Goal: Task Accomplishment & Management: Use online tool/utility

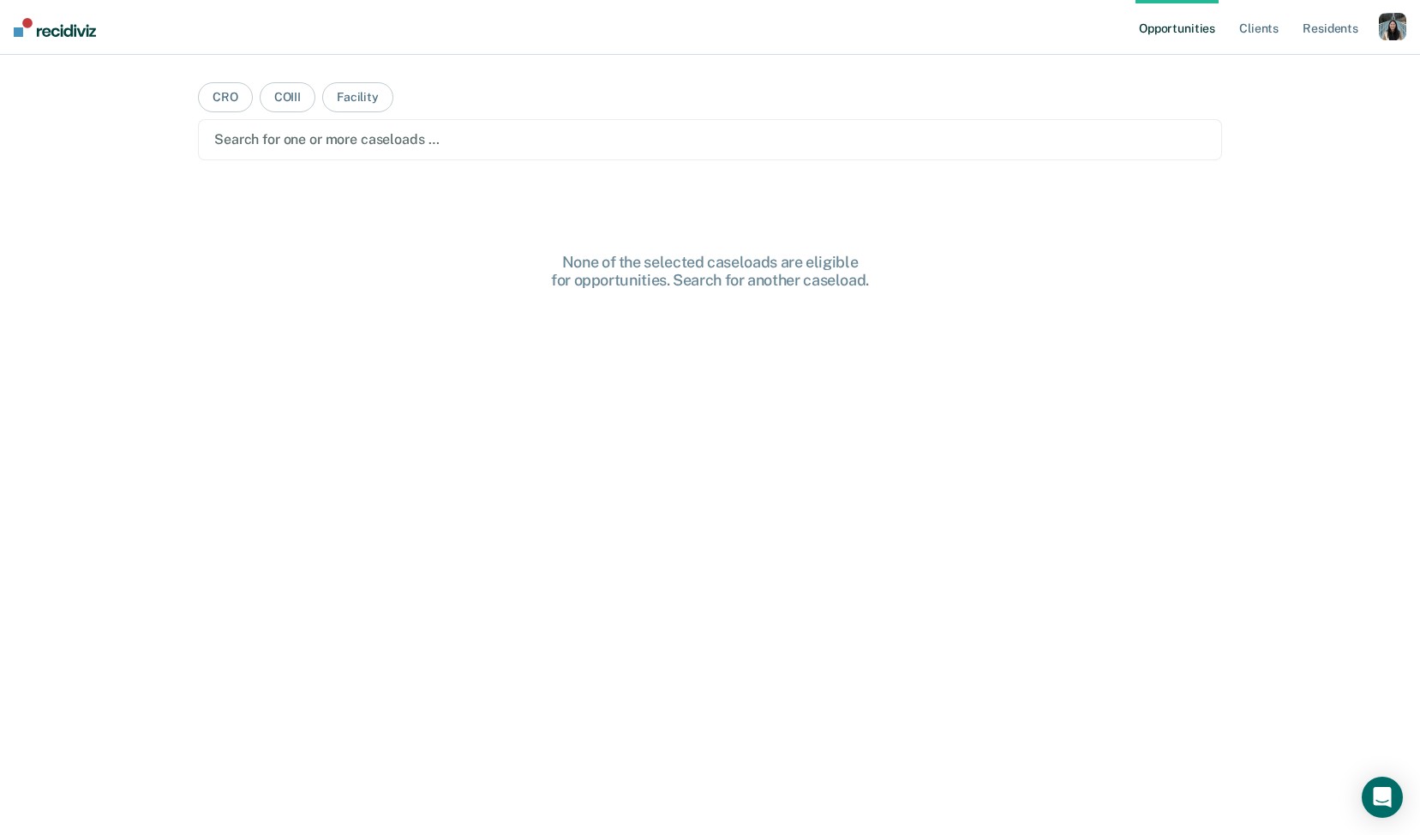
click at [1394, 23] on div "button" at bounding box center [1392, 26] width 27 height 27
click at [1306, 71] on link "Profile" at bounding box center [1324, 70] width 138 height 15
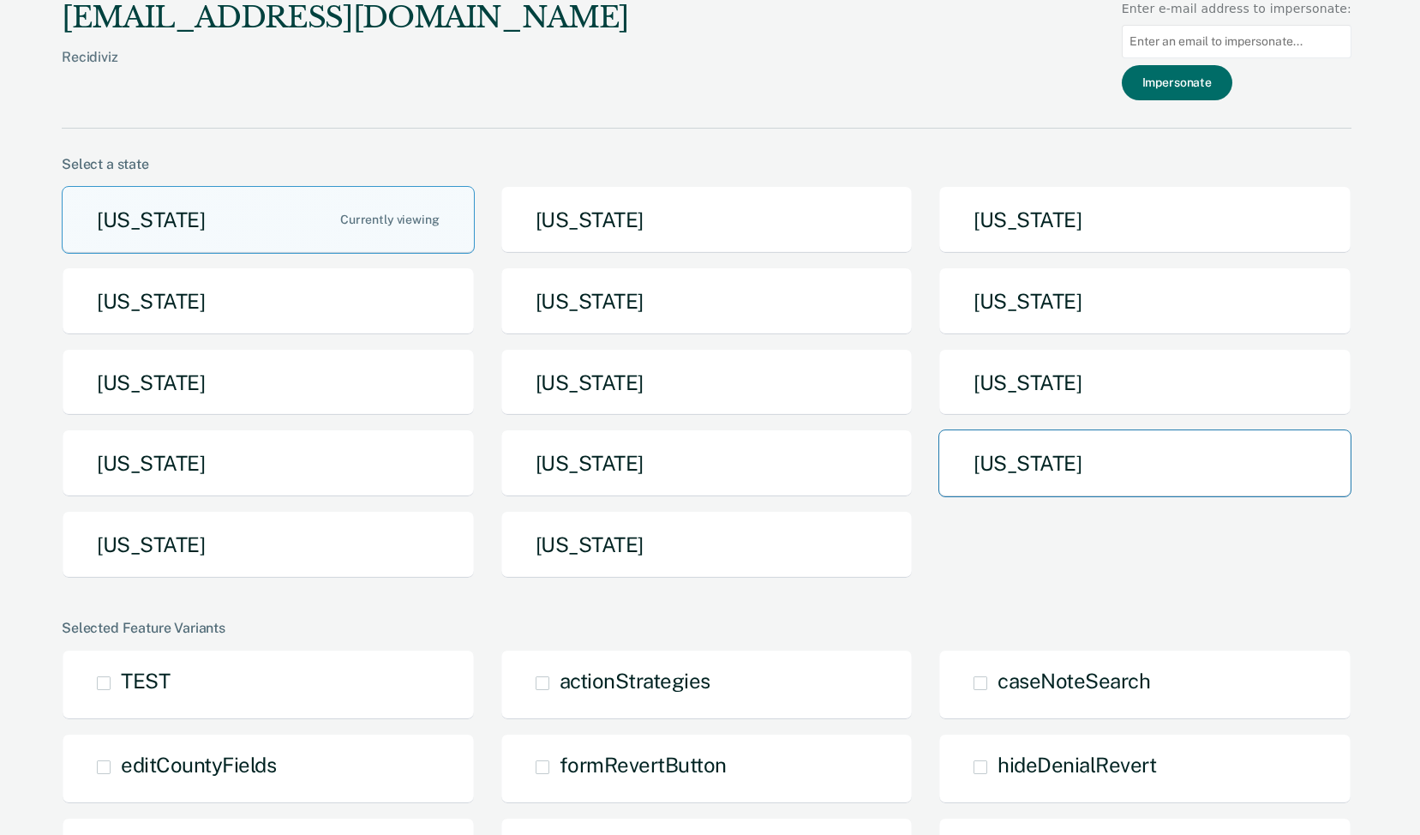
drag, startPoint x: 1067, startPoint y: 466, endPoint x: 1053, endPoint y: 467, distance: 14.6
click at [1053, 467] on button "[US_STATE]" at bounding box center [1145, 463] width 413 height 68
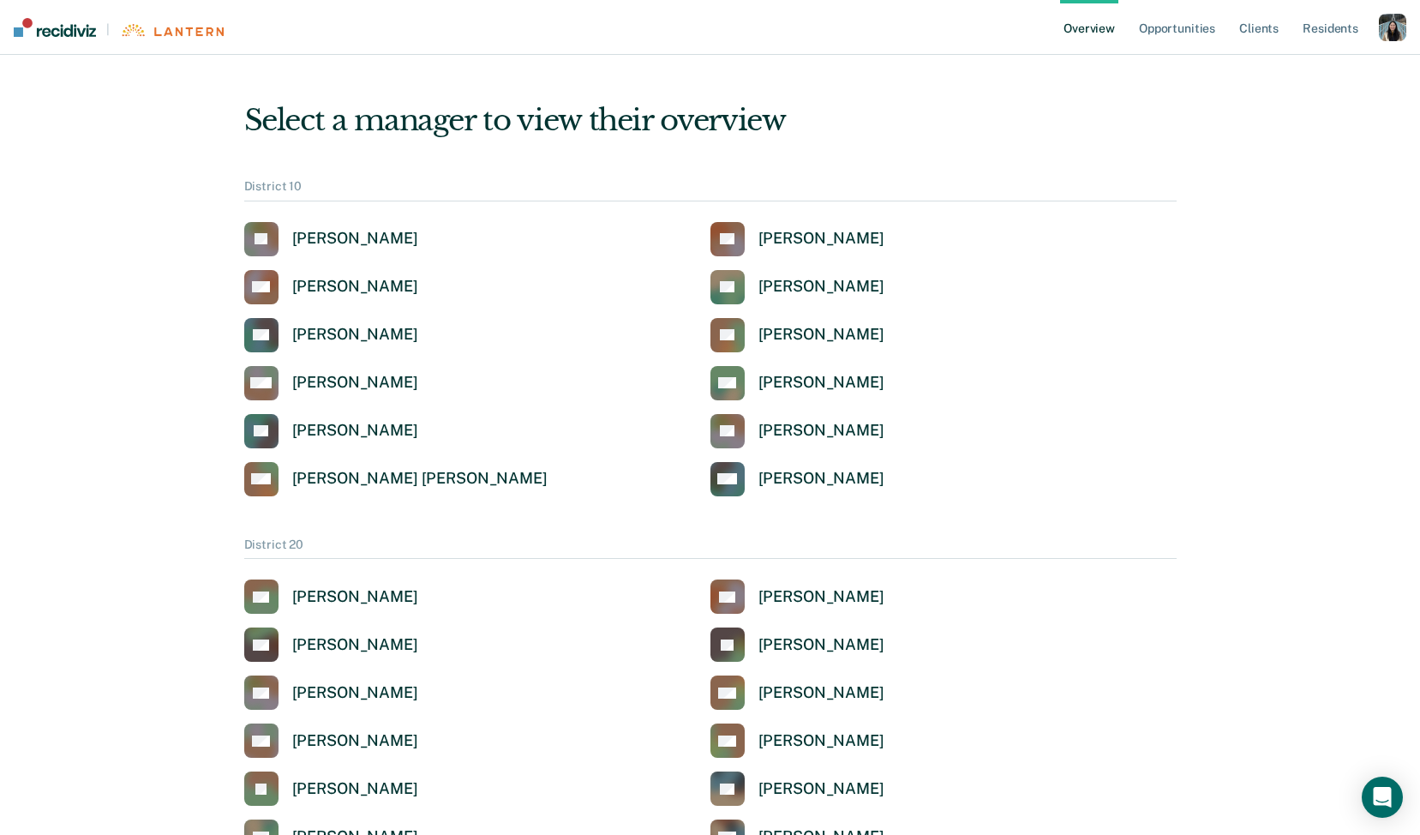
click at [1388, 34] on div "button" at bounding box center [1392, 27] width 27 height 27
click at [1196, 31] on link "Opportunities" at bounding box center [1177, 27] width 83 height 55
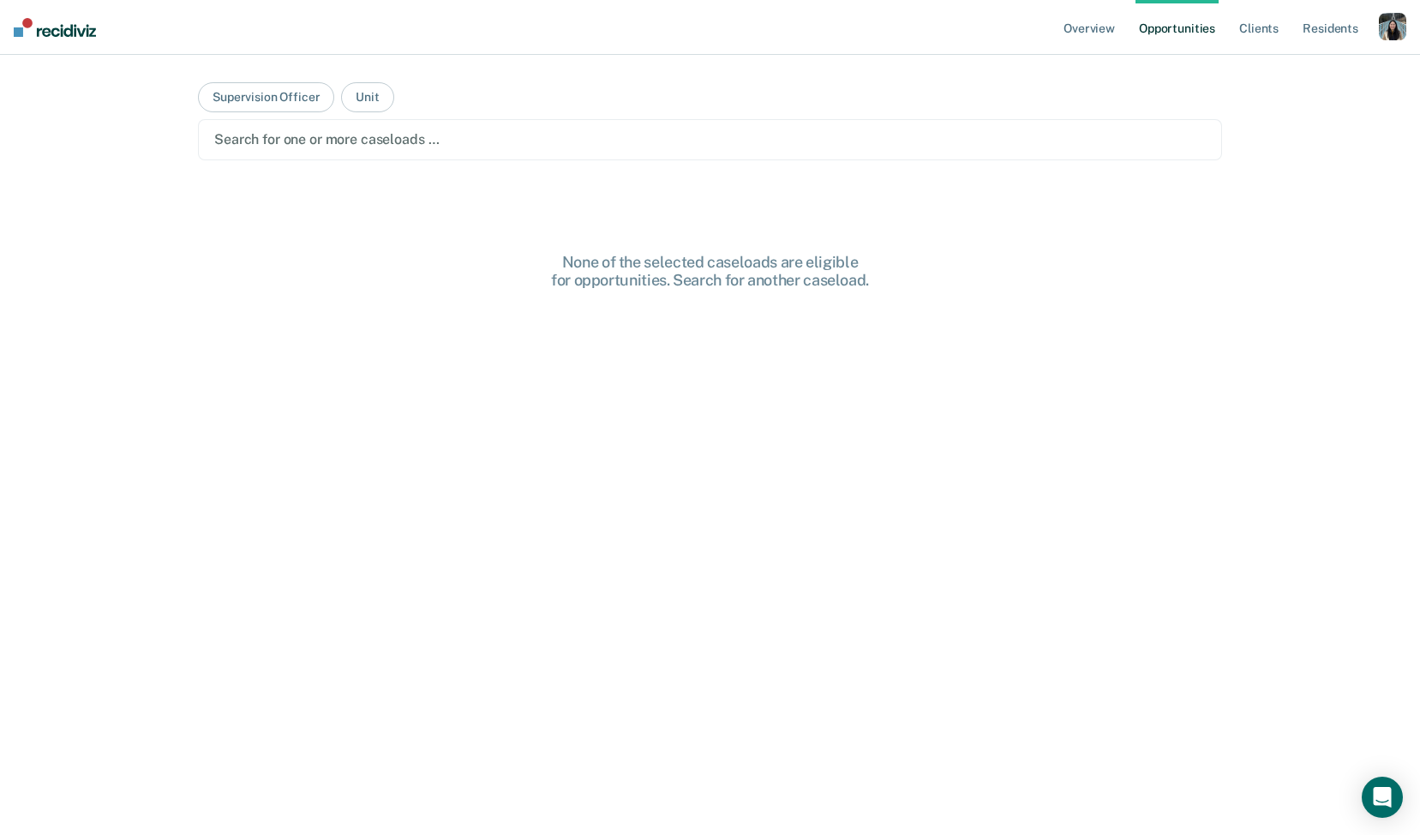
click at [1401, 31] on div "button" at bounding box center [1392, 26] width 27 height 27
click at [1276, 75] on link "Profile" at bounding box center [1324, 70] width 138 height 15
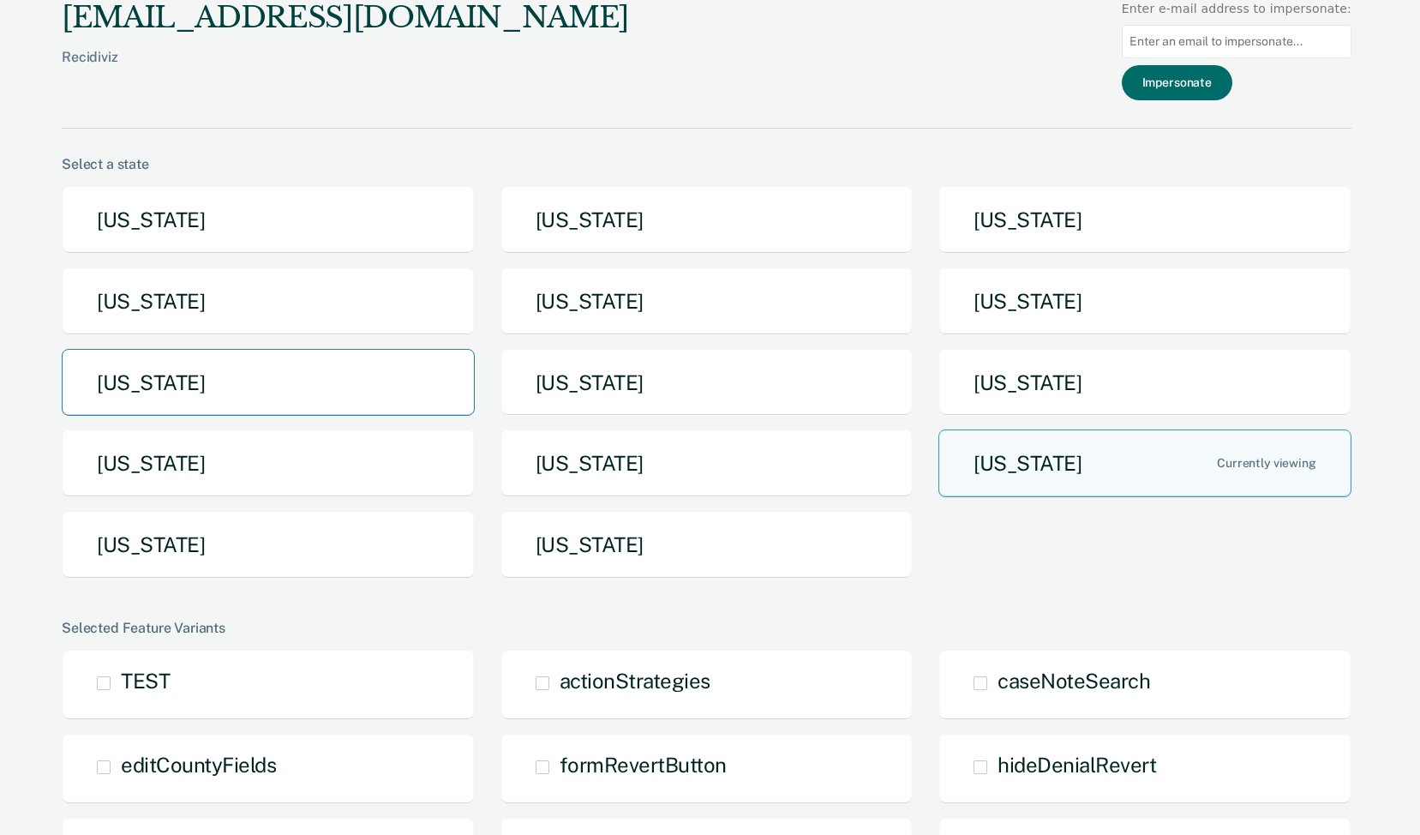
click at [357, 396] on button "[US_STATE]" at bounding box center [268, 383] width 413 height 68
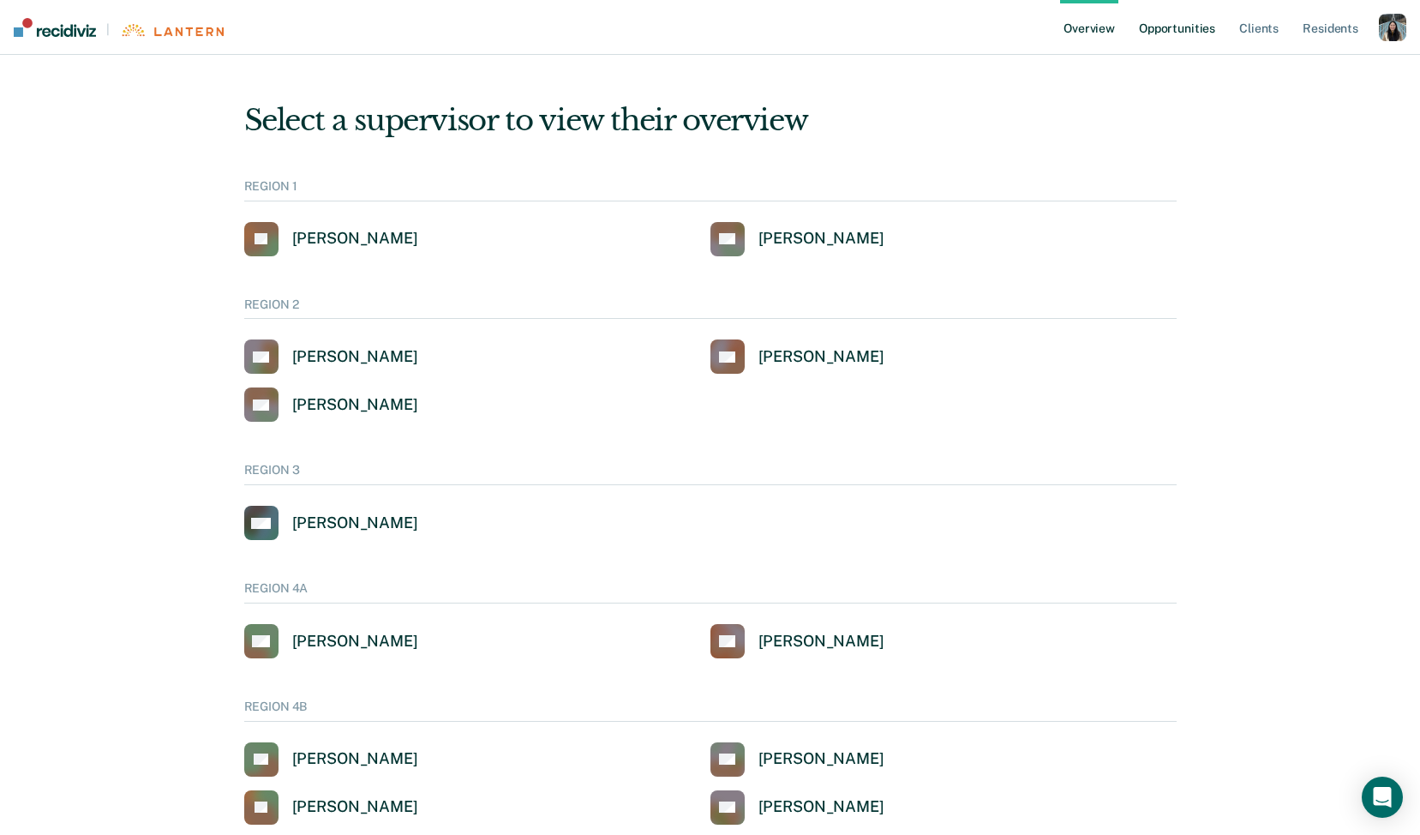
click at [1168, 33] on link "Opportunities" at bounding box center [1177, 27] width 83 height 55
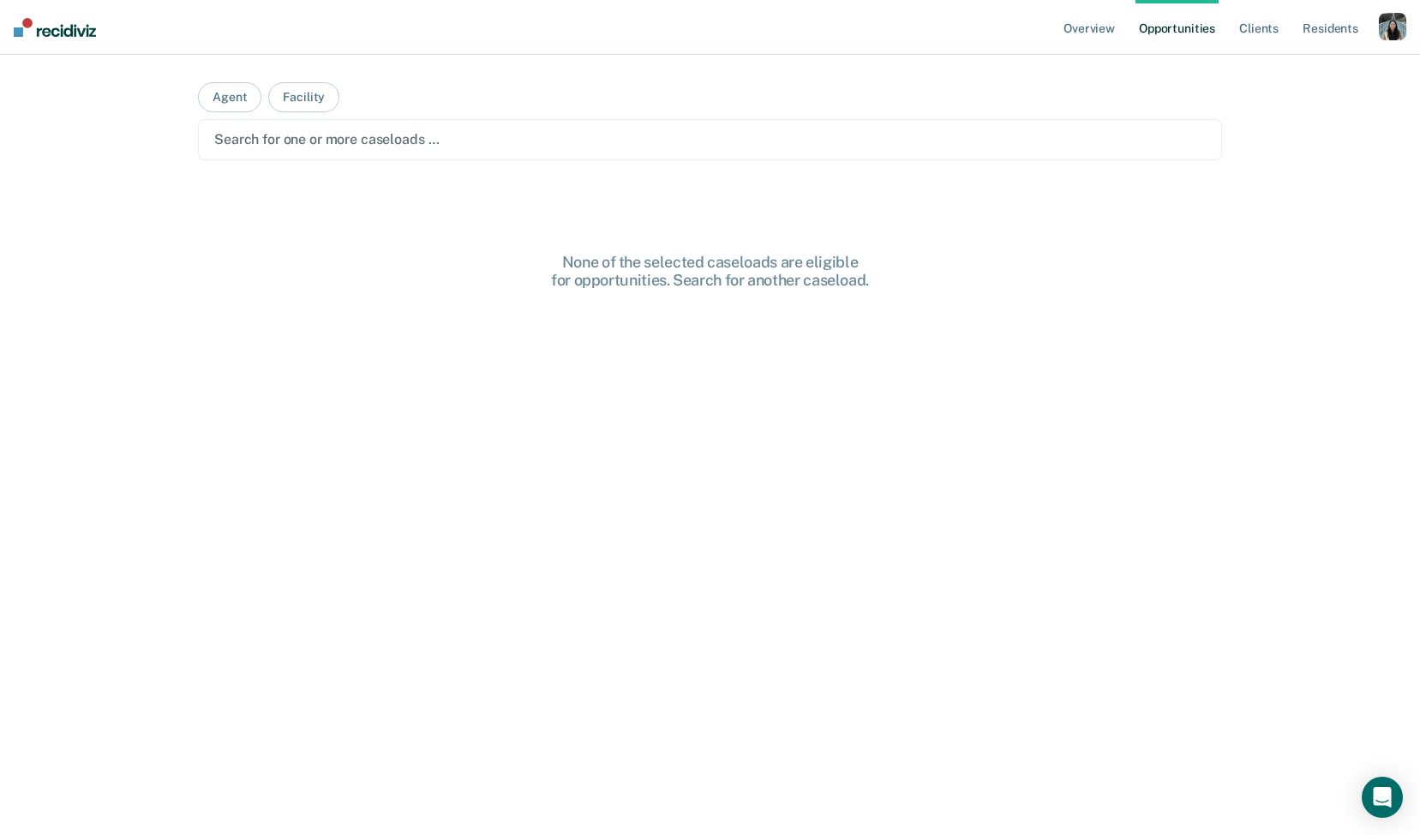
click at [1406, 26] on div "button" at bounding box center [1392, 26] width 27 height 27
click at [1287, 65] on link "Profile" at bounding box center [1324, 70] width 138 height 15
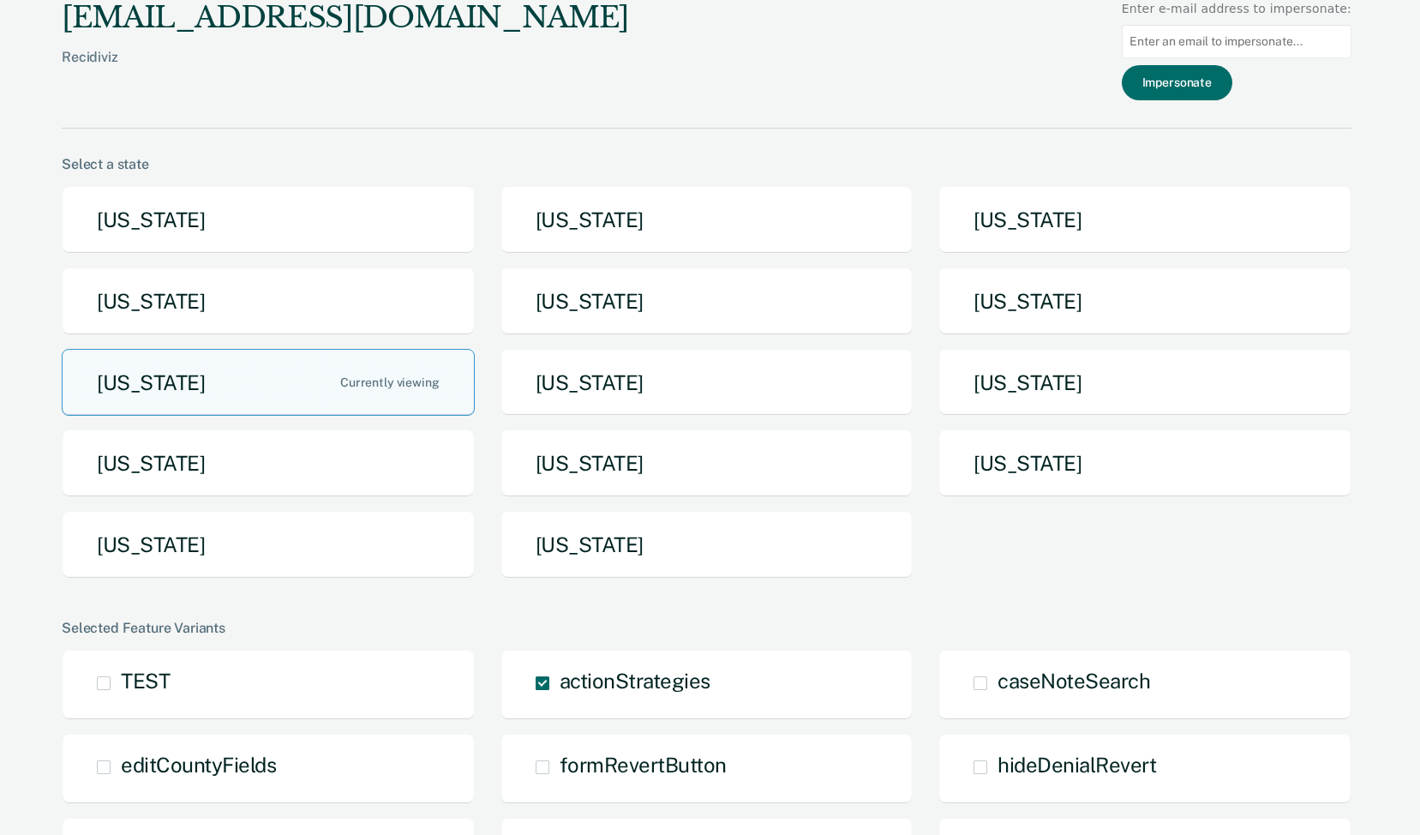
click at [1233, 45] on input at bounding box center [1237, 41] width 230 height 33
type input "v"
paste input "Harlingen ([GEOGRAPHIC_DATA]) - $118 hotel, $74 M&IE McAllen ([GEOGRAPHIC_DATA]…"
type input "Harlingen ([GEOGRAPHIC_DATA]) - $118 hotel, $74 M&IE McAllen ([GEOGRAPHIC_DATA]…"
click at [1198, 56] on input at bounding box center [1237, 41] width 230 height 33
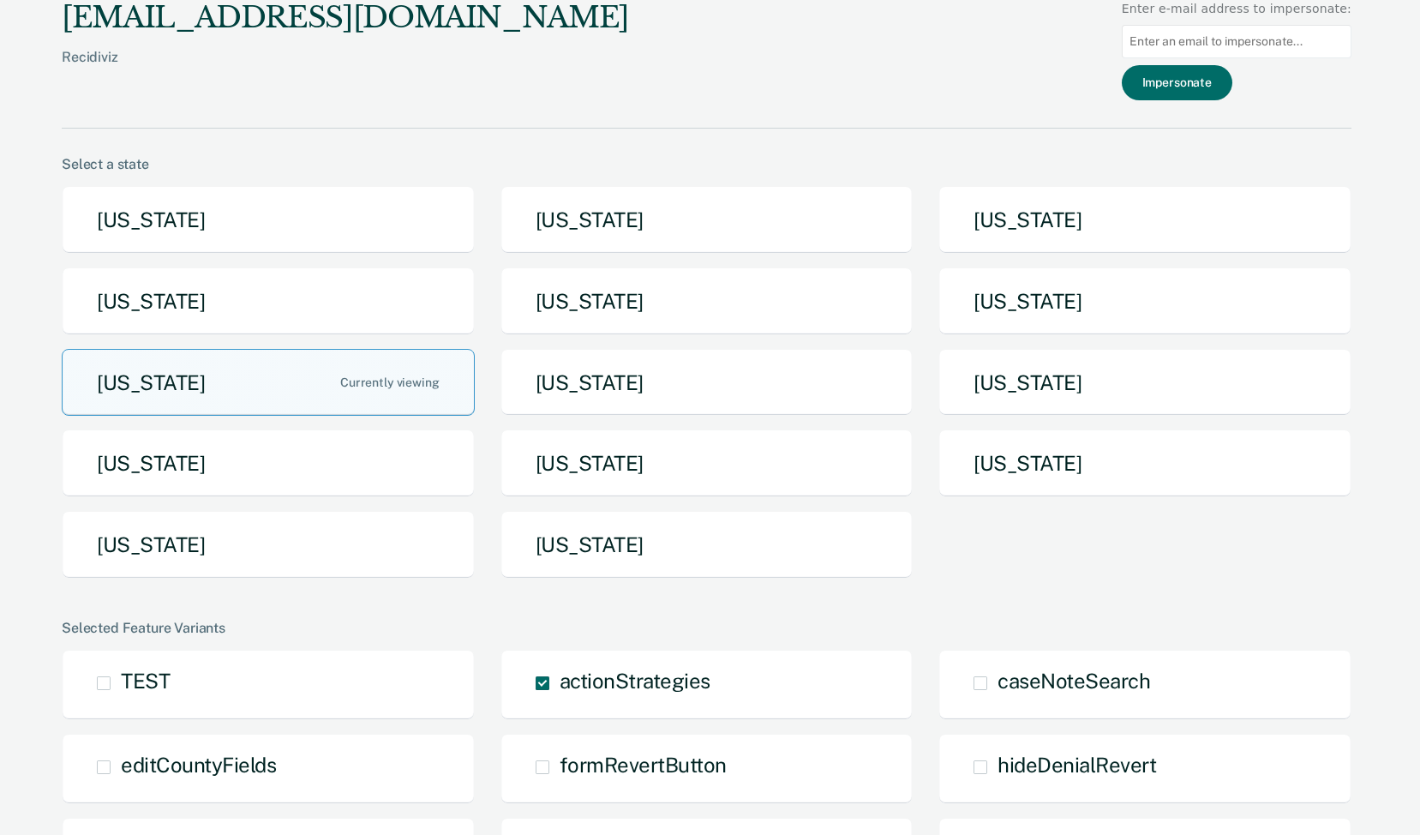
paste input "[EMAIL_ADDRESS][US_STATE][DOMAIN_NAME]"
type input "[EMAIL_ADDRESS][US_STATE][DOMAIN_NAME]"
click at [1193, 81] on button "Impersonate" at bounding box center [1177, 82] width 111 height 35
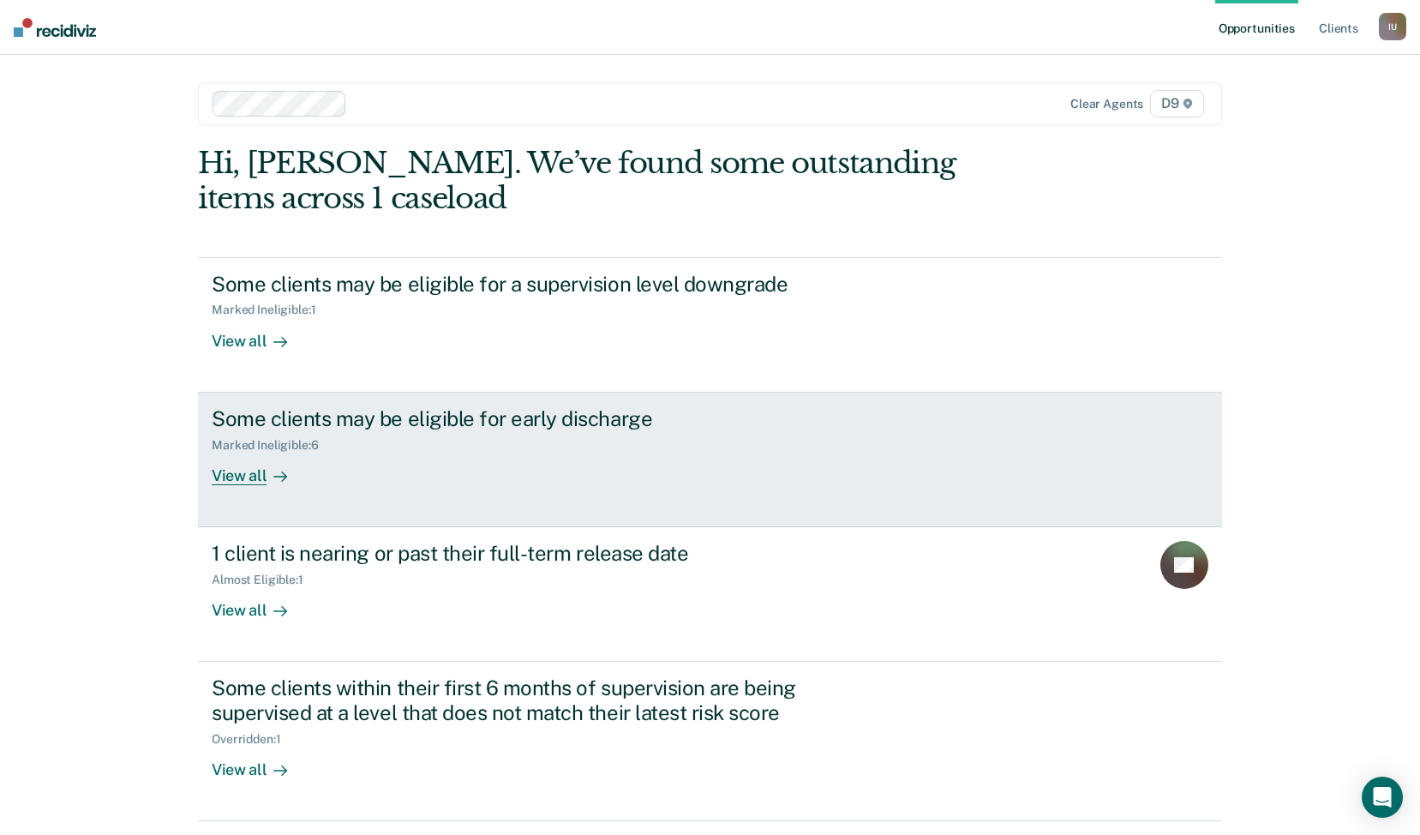
click at [465, 449] on div "Marked Ineligible : 6" at bounding box center [513, 441] width 602 height 21
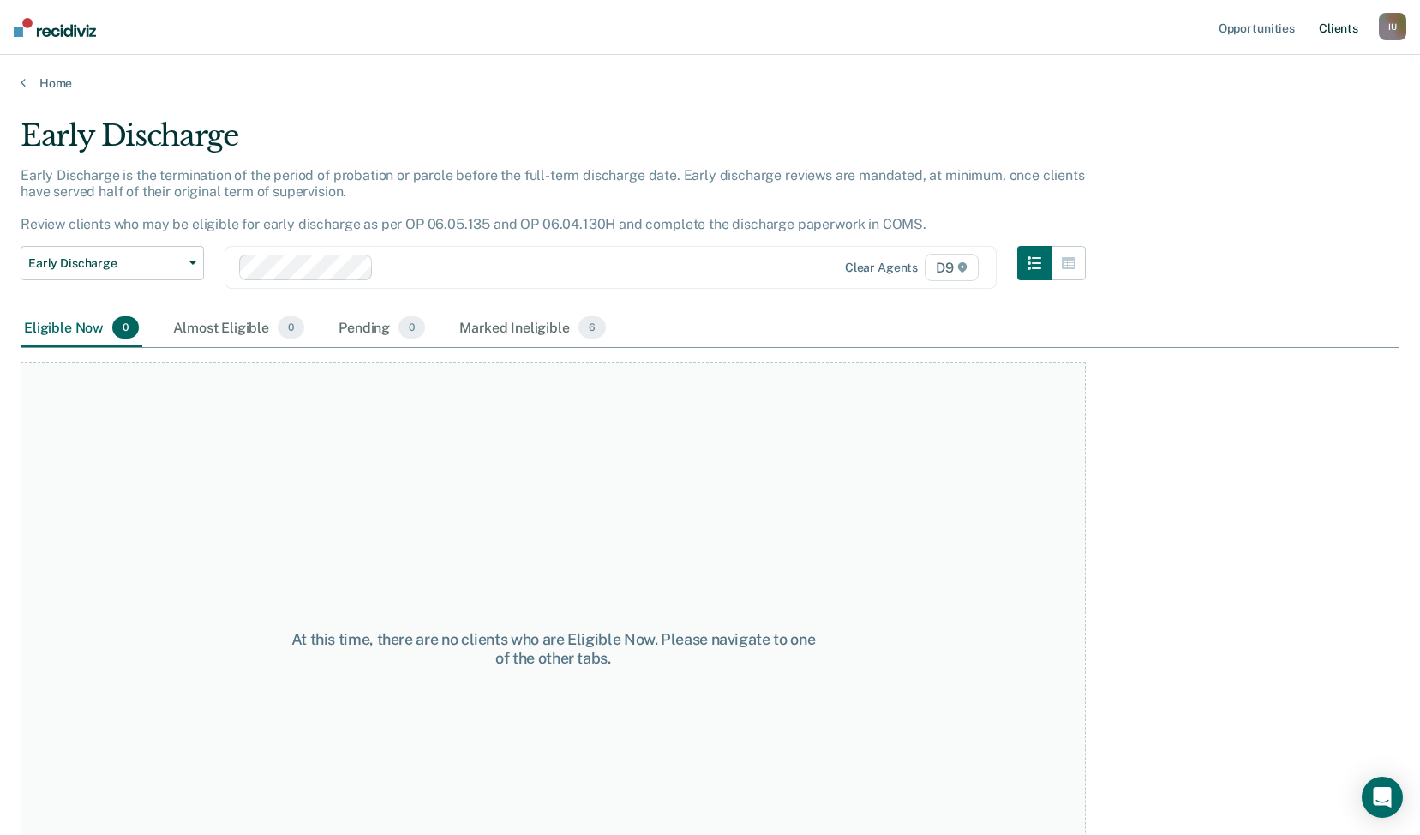
click at [1330, 25] on link "Client s" at bounding box center [1339, 27] width 46 height 55
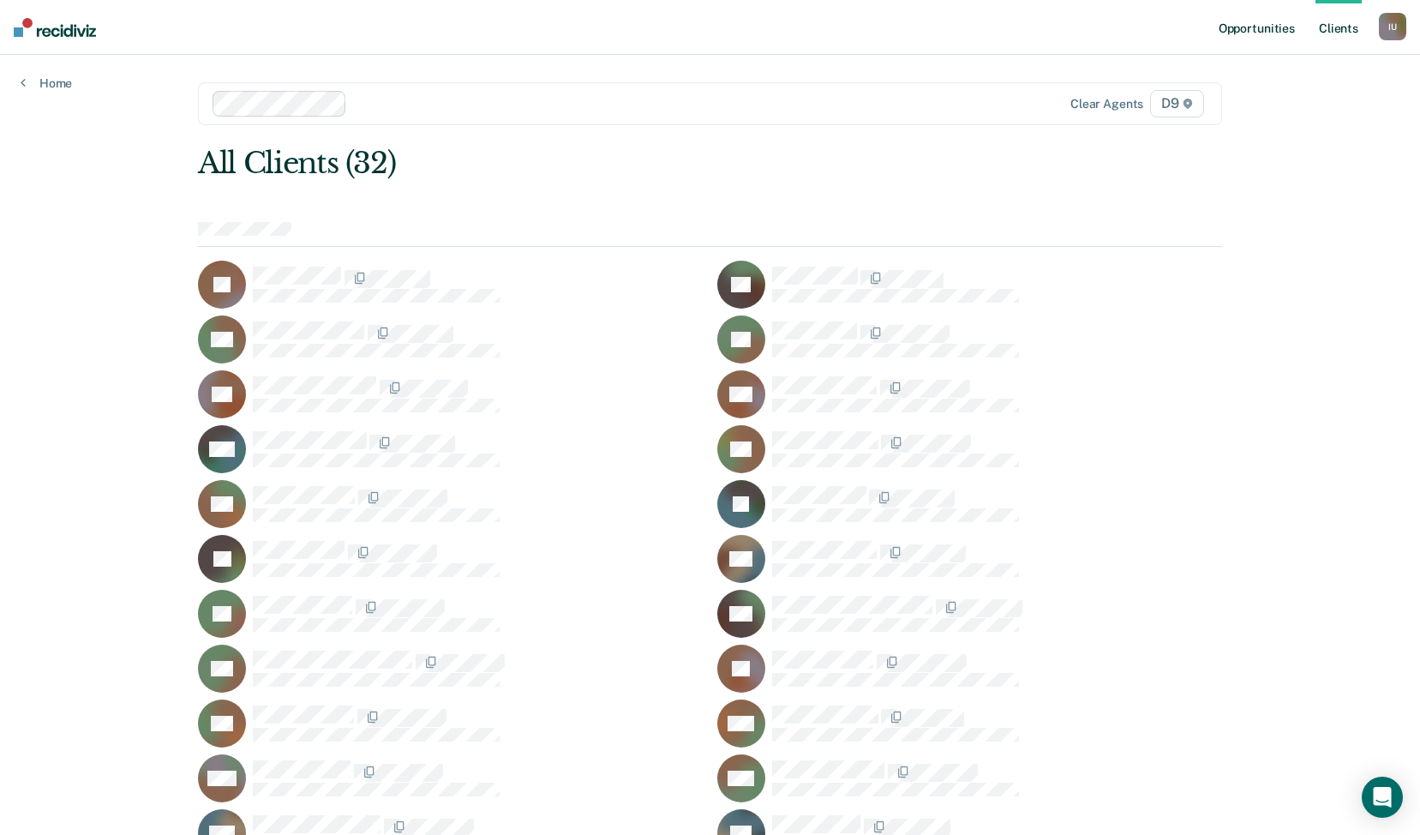
click at [1220, 29] on link "Opportunities" at bounding box center [1257, 27] width 83 height 55
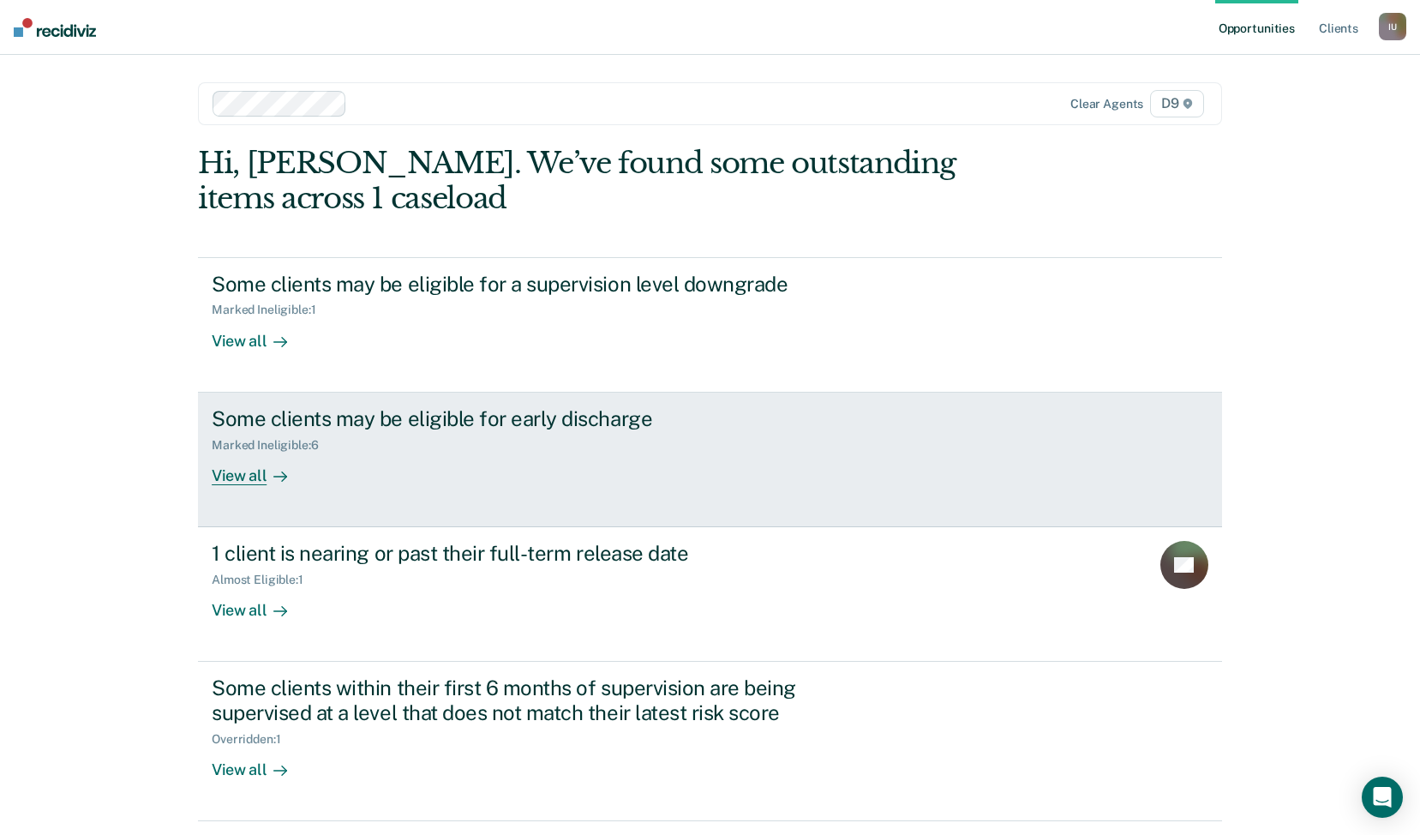
click at [495, 461] on div "Some clients may be eligible for early discharge Marked Ineligible : 6 View all" at bounding box center [533, 445] width 643 height 79
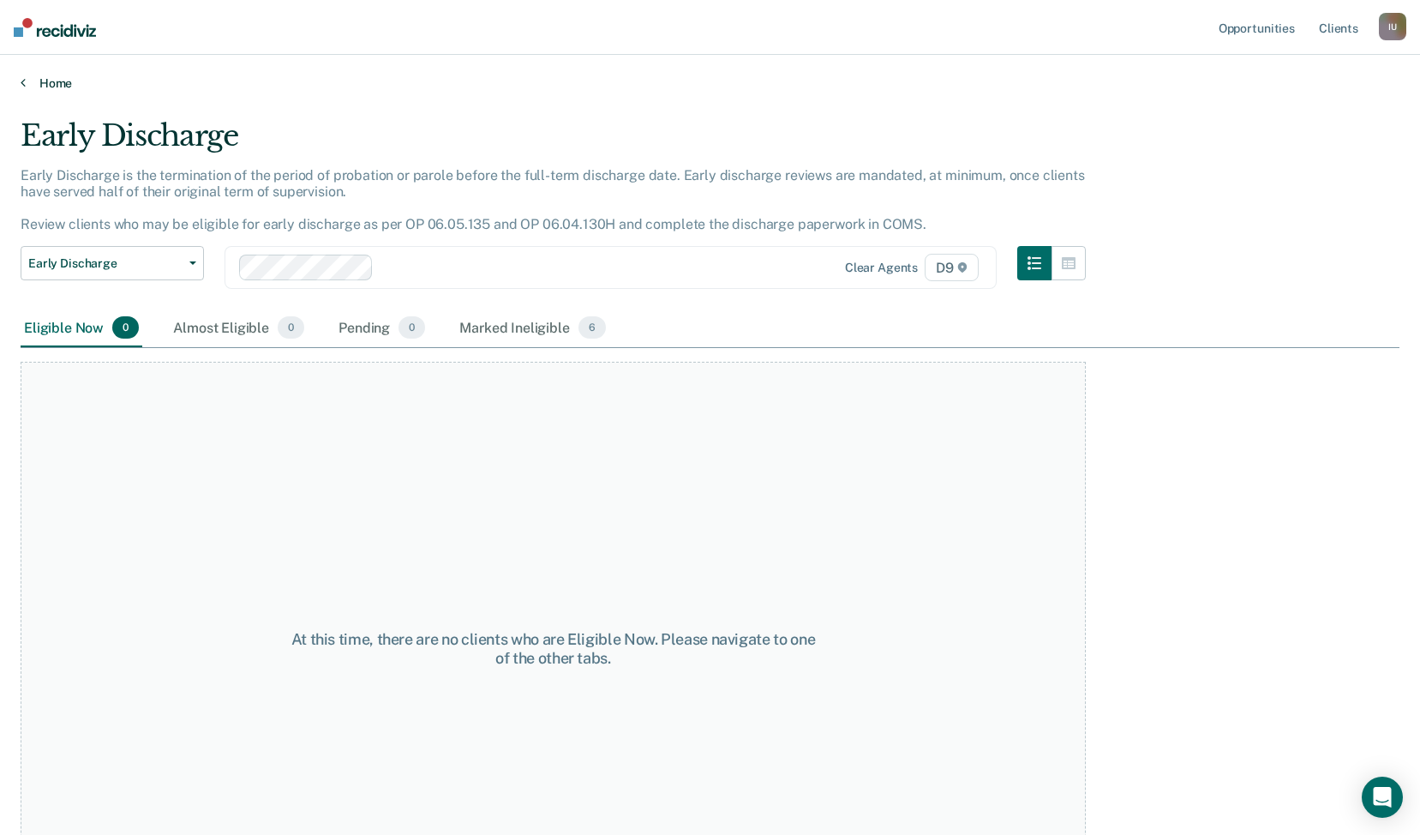
click at [45, 84] on link "Home" at bounding box center [710, 82] width 1379 height 15
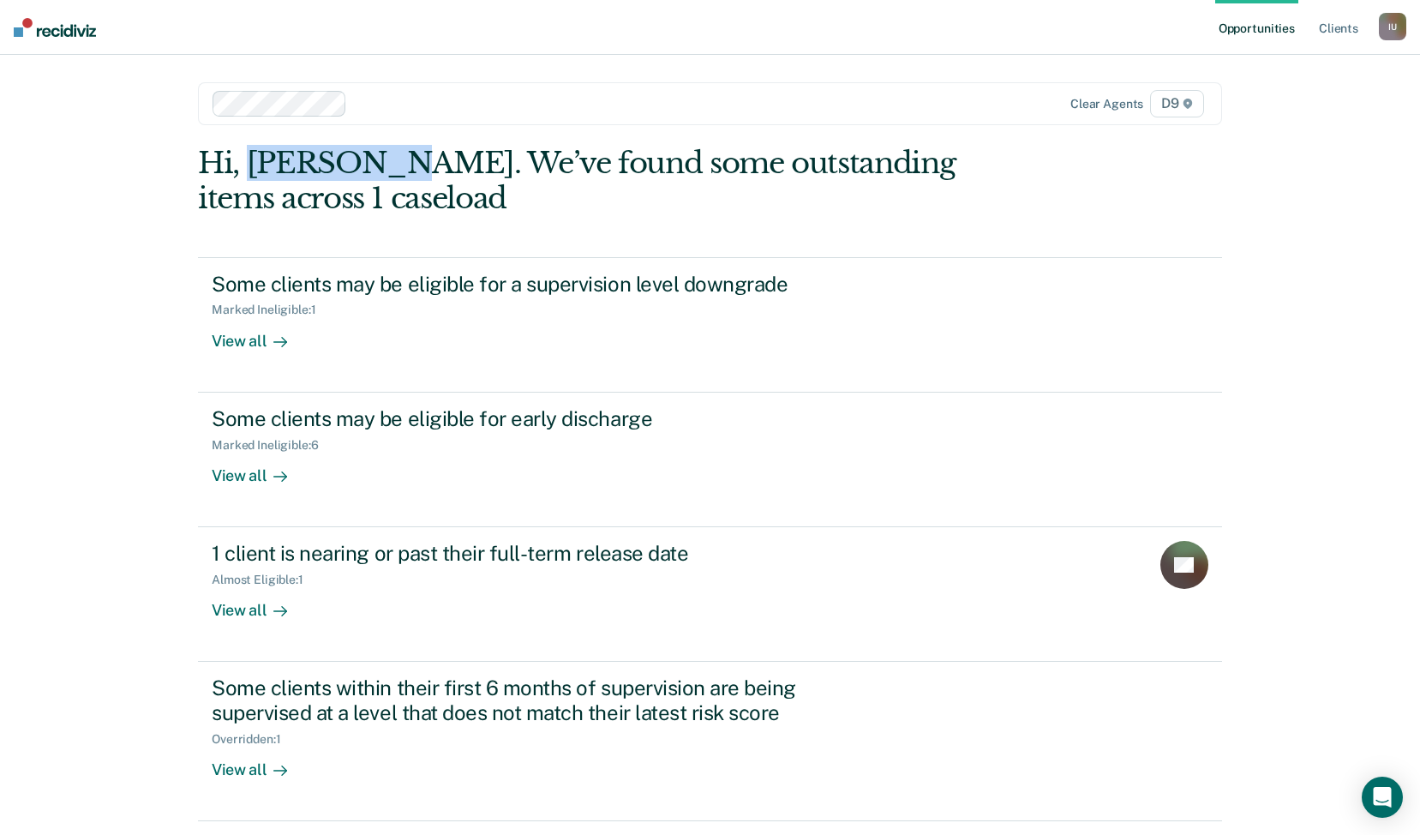
drag, startPoint x: 250, startPoint y: 161, endPoint x: 375, endPoint y: 166, distance: 125.3
click at [375, 166] on div "Hi, [PERSON_NAME]. We’ve found some outstanding items across 1 caseload" at bounding box center [608, 181] width 820 height 70
copy div "[PERSON_NAME]"
click at [1337, 31] on link "Client s" at bounding box center [1339, 27] width 46 height 55
